Goal: Task Accomplishment & Management: Manage account settings

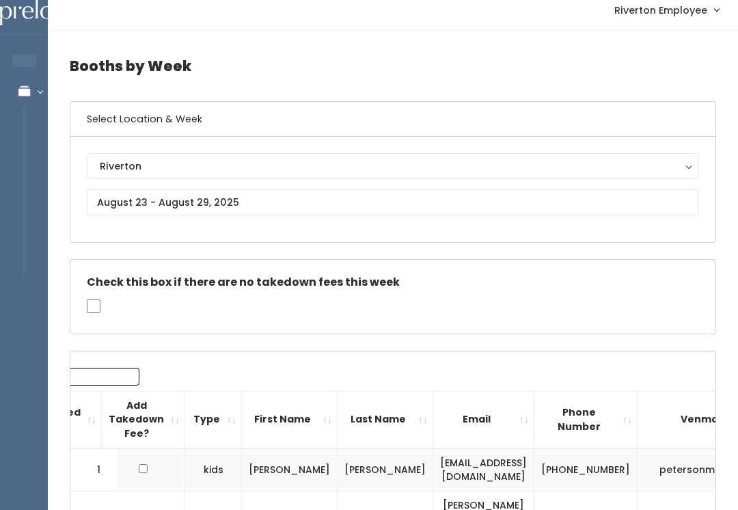
scroll to position [11, 0]
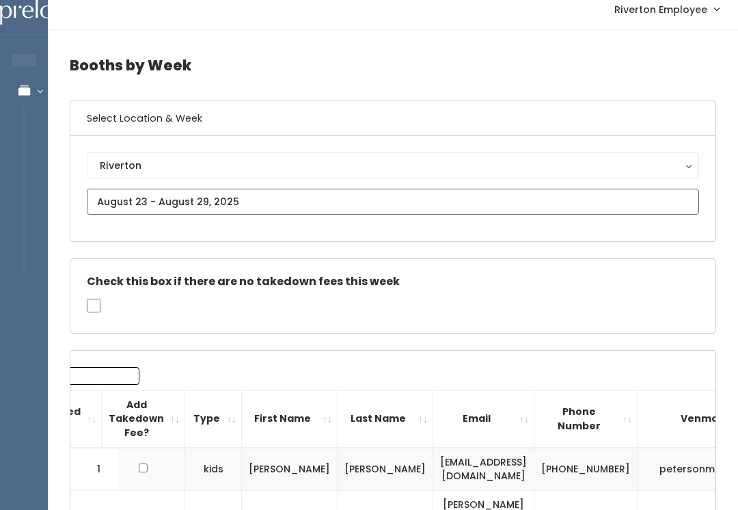
click at [332, 207] on input "text" at bounding box center [393, 202] width 612 height 26
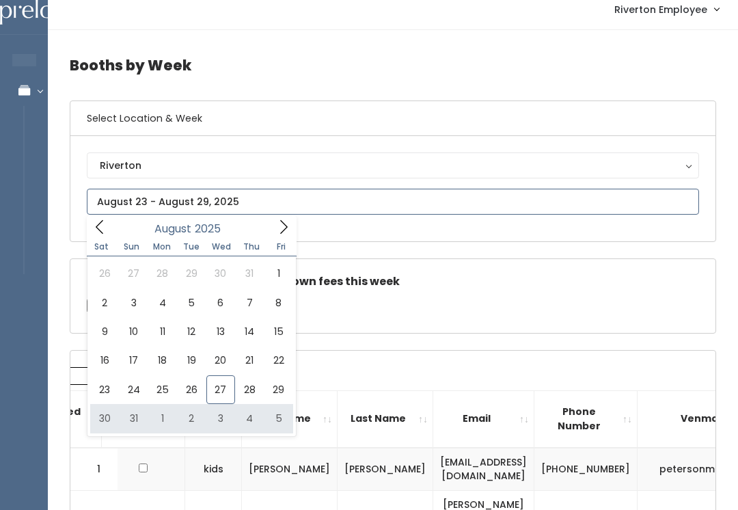
type input "August 30 to September 5"
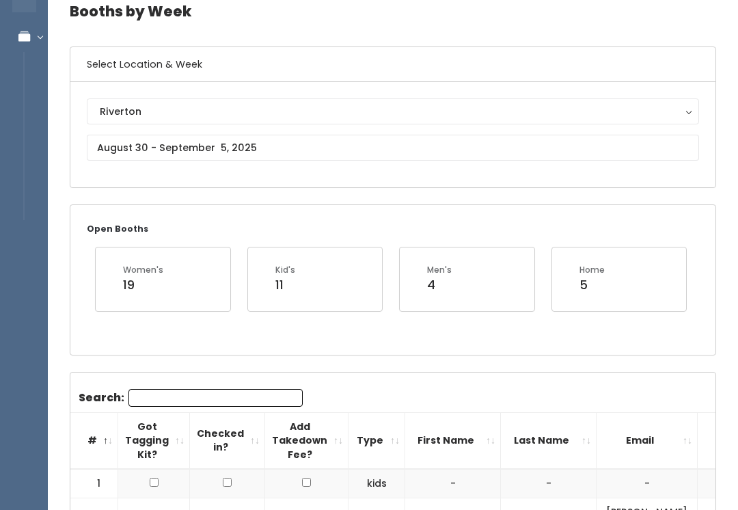
scroll to position [54, 0]
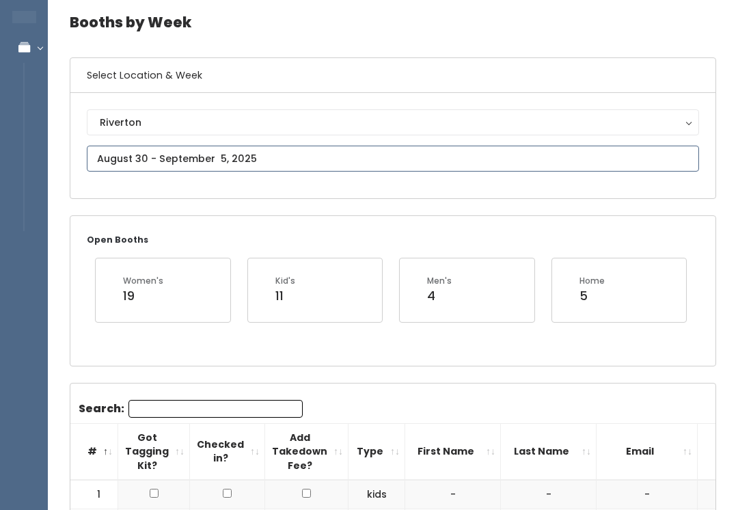
click at [419, 148] on input "text" at bounding box center [393, 158] width 612 height 26
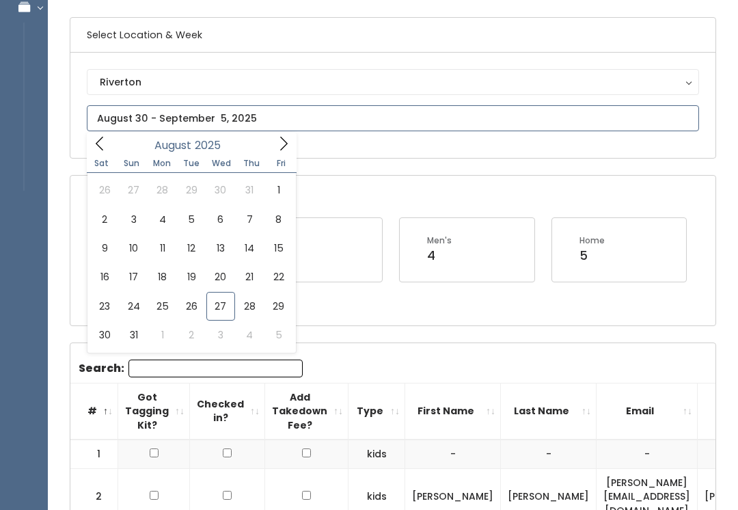
scroll to position [95, 0]
click at [280, 143] on icon at bounding box center [283, 142] width 15 height 15
type input "August 30 to September 5"
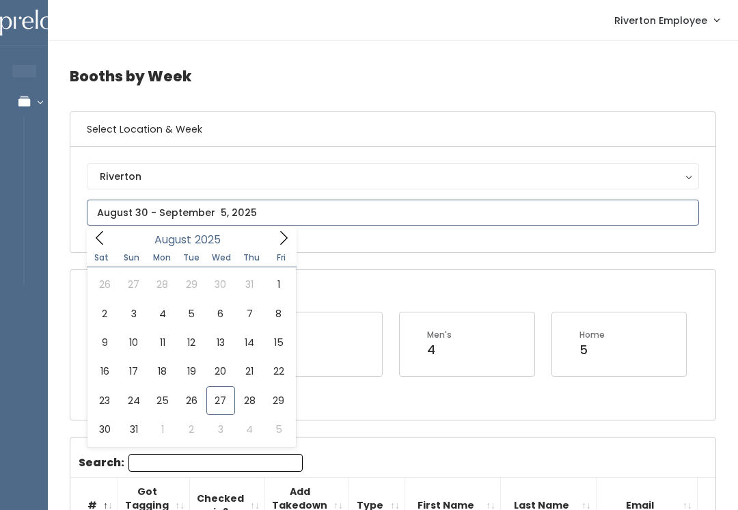
click at [282, 230] on icon at bounding box center [283, 237] width 15 height 15
type input "September 6 to September 12"
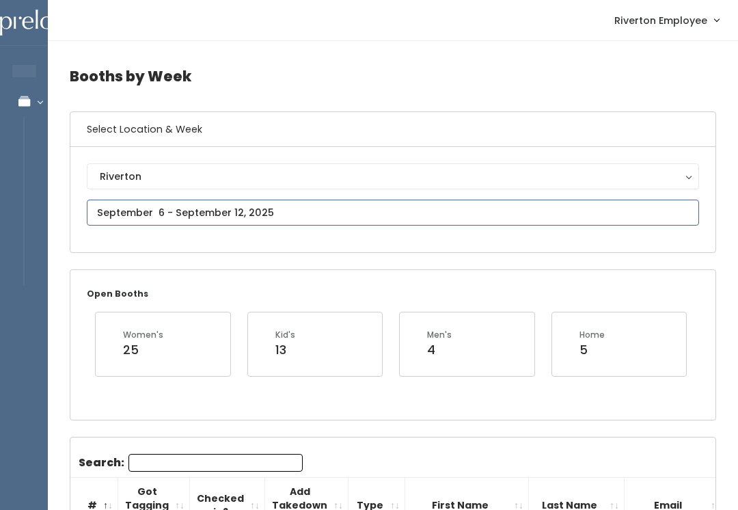
click at [428, 214] on input "text" at bounding box center [393, 212] width 612 height 26
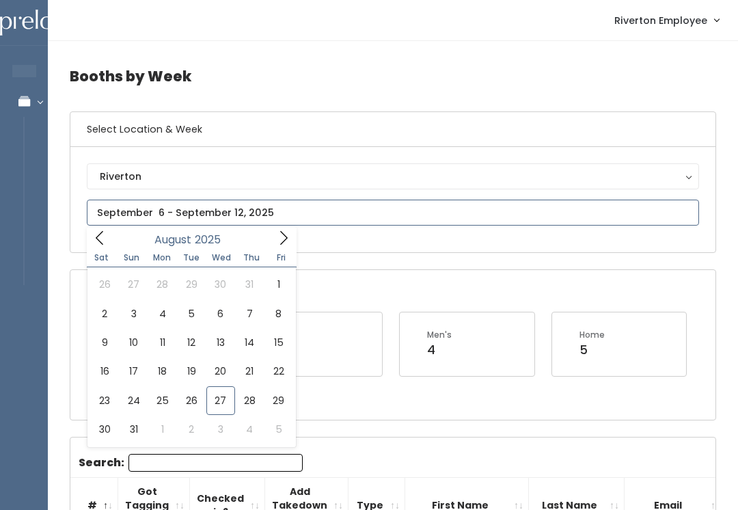
type input "August 30 to September 5"
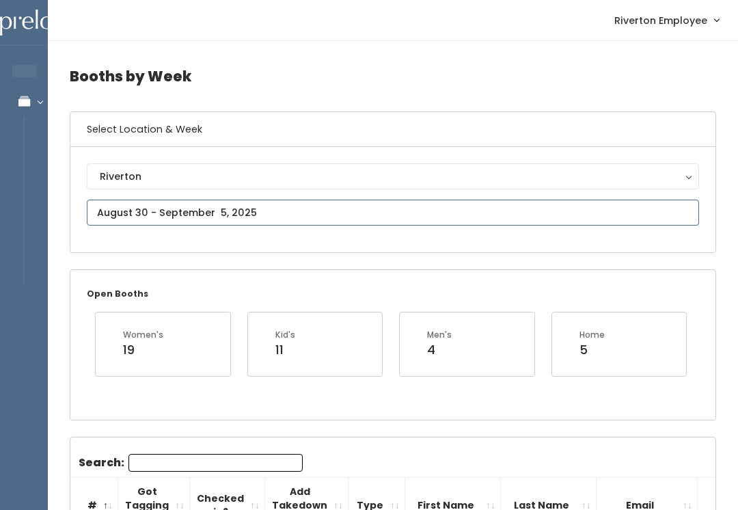
click at [454, 210] on input "text" at bounding box center [393, 212] width 612 height 26
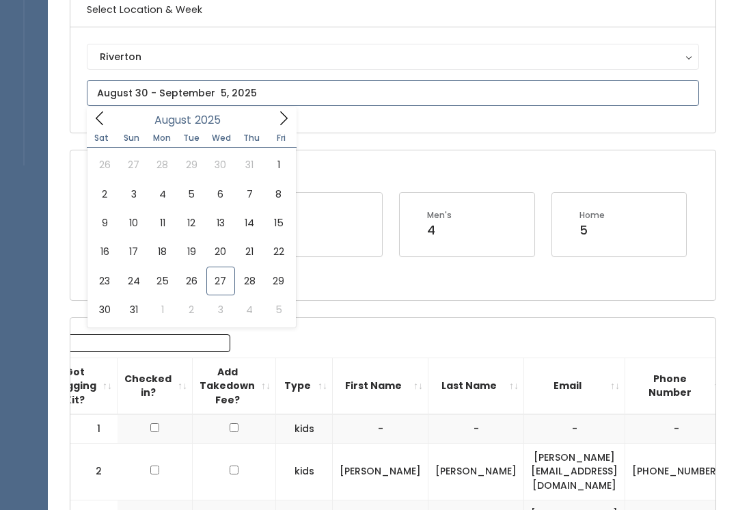
scroll to position [119, 0]
type input "August 23 to August 29"
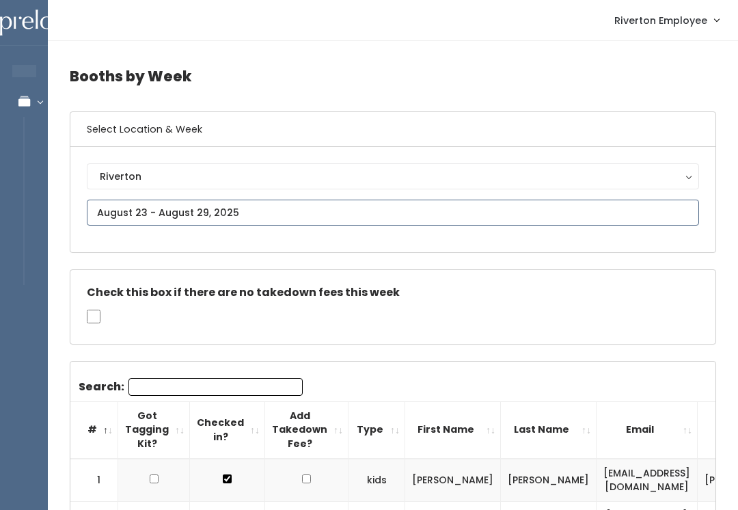
click at [176, 209] on input "text" at bounding box center [393, 212] width 612 height 26
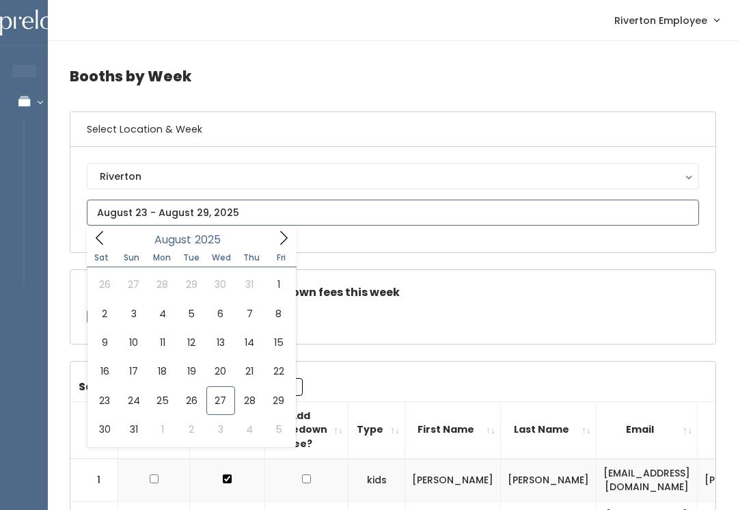
click at [278, 227] on span at bounding box center [283, 237] width 26 height 21
click at [108, 234] on span at bounding box center [100, 237] width 26 height 21
click at [477, 301] on div "Check this box if there are no takedown fees this week" at bounding box center [392, 307] width 645 height 74
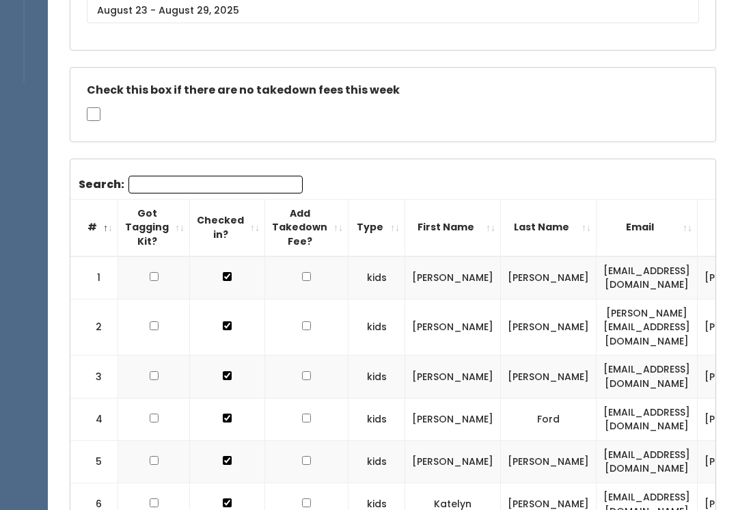
scroll to position [193, 0]
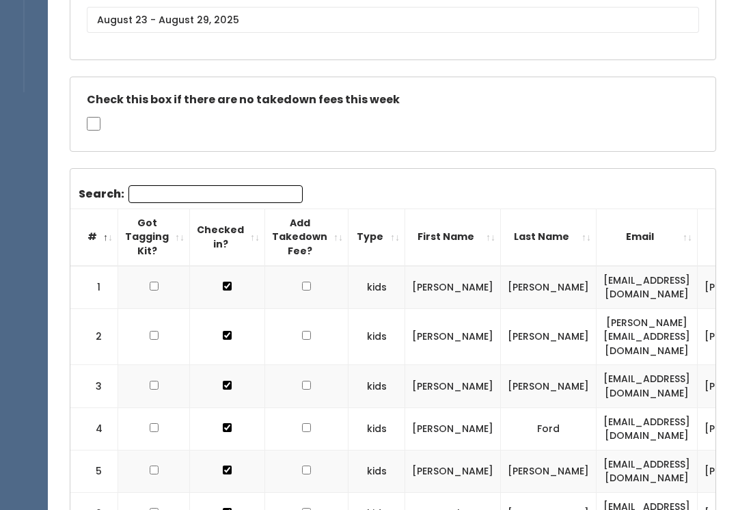
click at [243, 201] on input "Search:" at bounding box center [215, 194] width 174 height 18
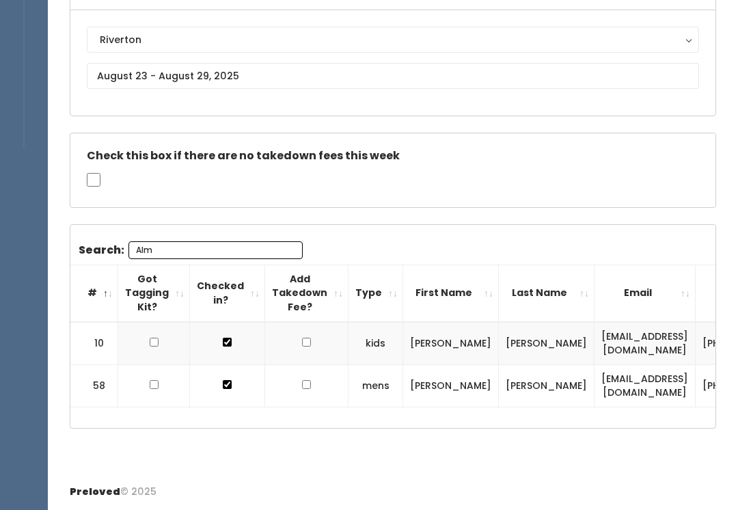
scroll to position [115, 0]
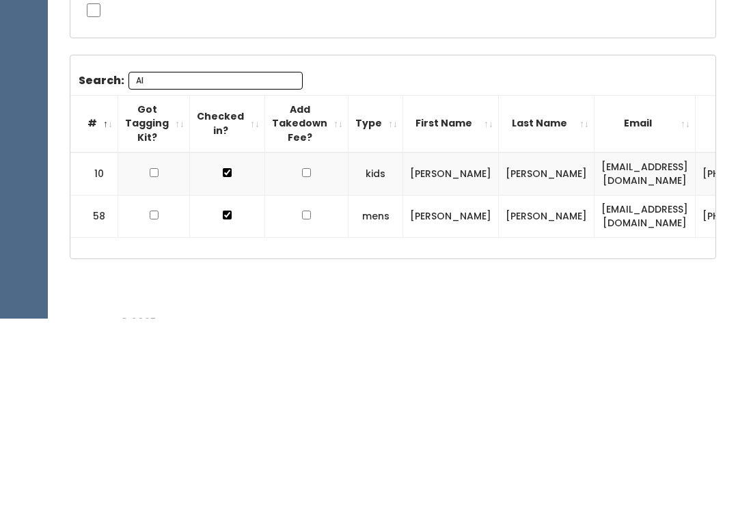
type input "A"
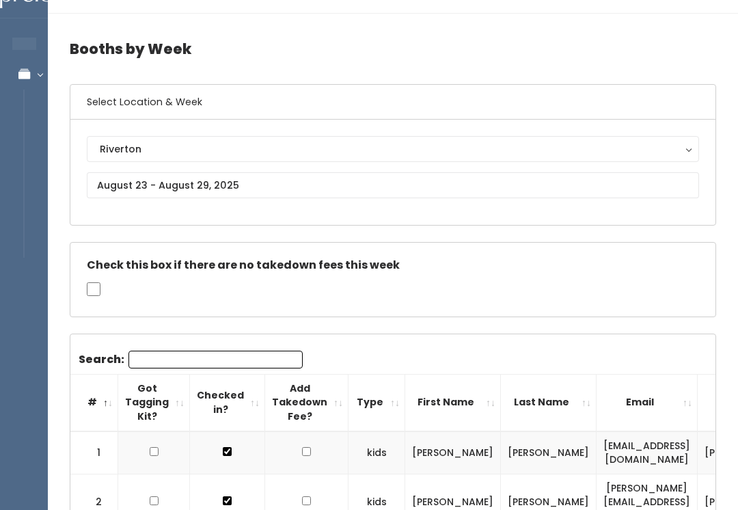
scroll to position [0, 0]
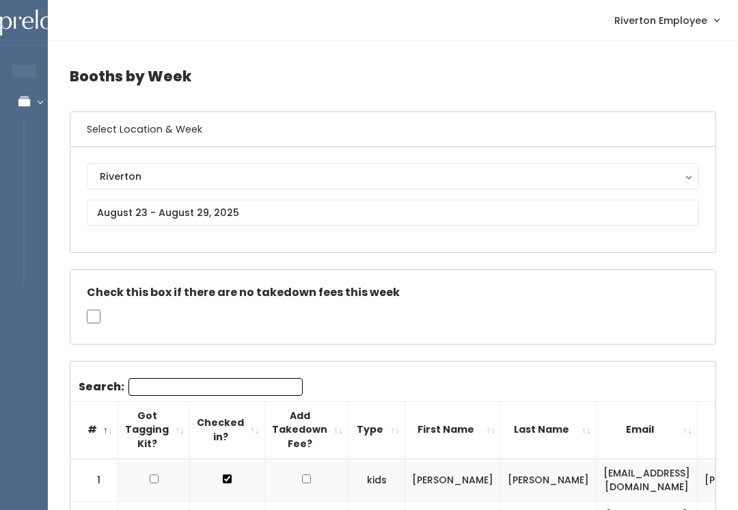
click at [367, 66] on h4 "Booths by Week" at bounding box center [393, 76] width 646 height 38
click at [236, 388] on input "Search:" at bounding box center [215, 387] width 174 height 18
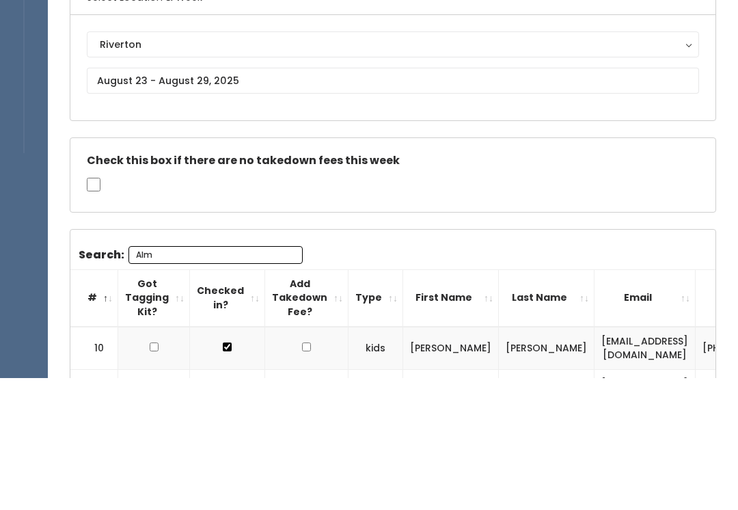
type input "[PERSON_NAME]"
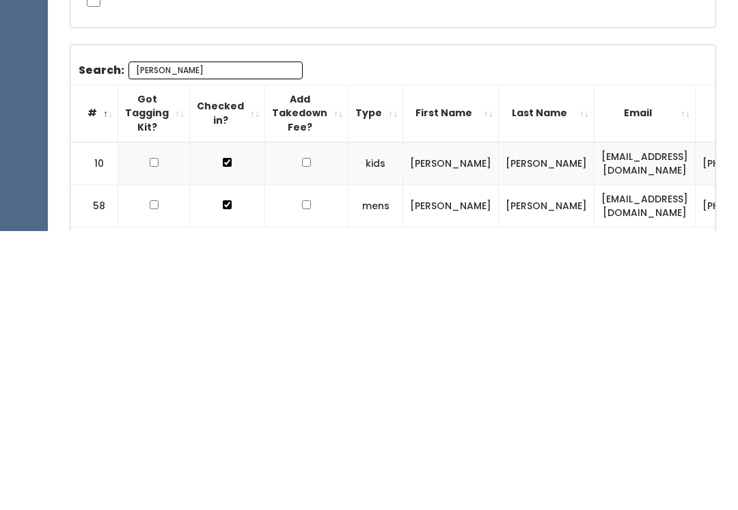
scroll to position [51, 0]
